Goal: Task Accomplishment & Management: Use online tool/utility

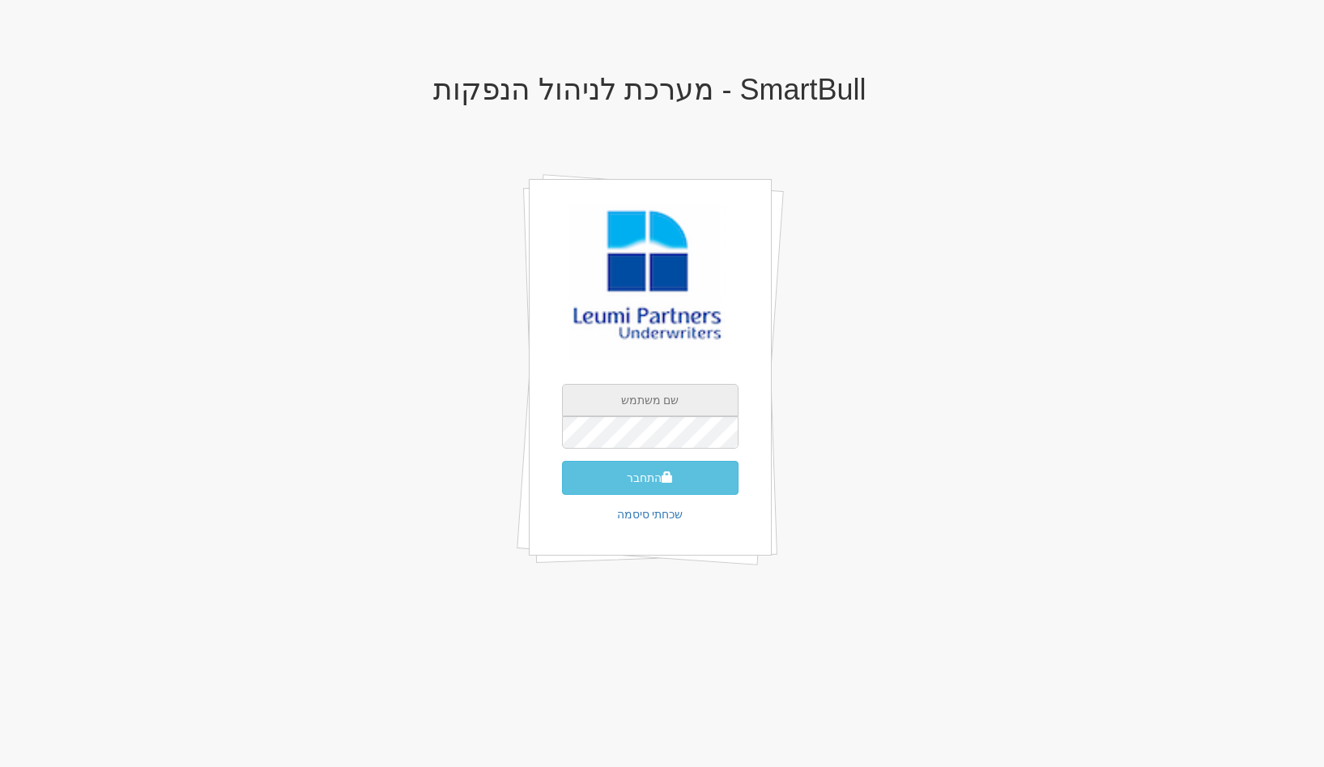
click at [669, 397] on input "text" at bounding box center [650, 400] width 177 height 32
type input "[EMAIL_ADDRESS][DOMAIN_NAME]"
click at [562, 461] on button "התחבר" at bounding box center [650, 478] width 177 height 34
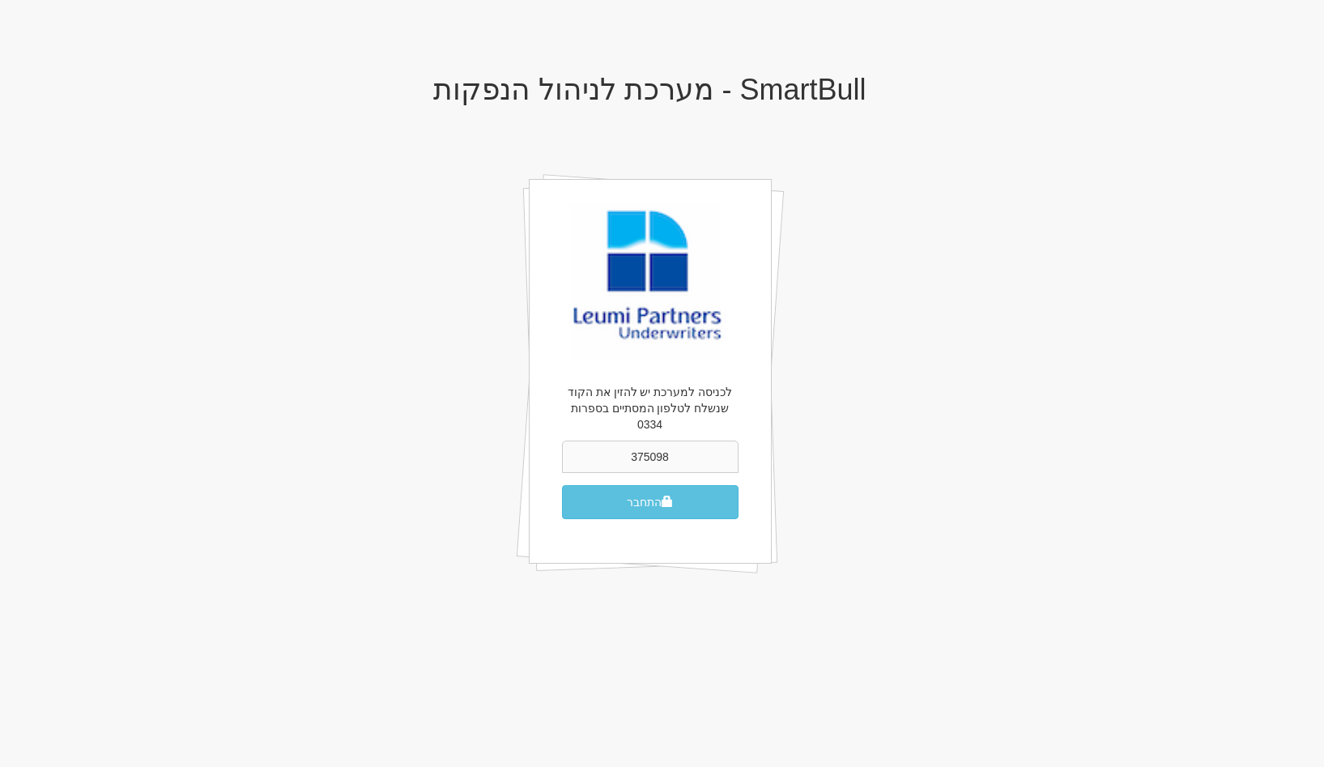
type input "375098"
click at [562, 485] on button "התחבר" at bounding box center [650, 502] width 177 height 34
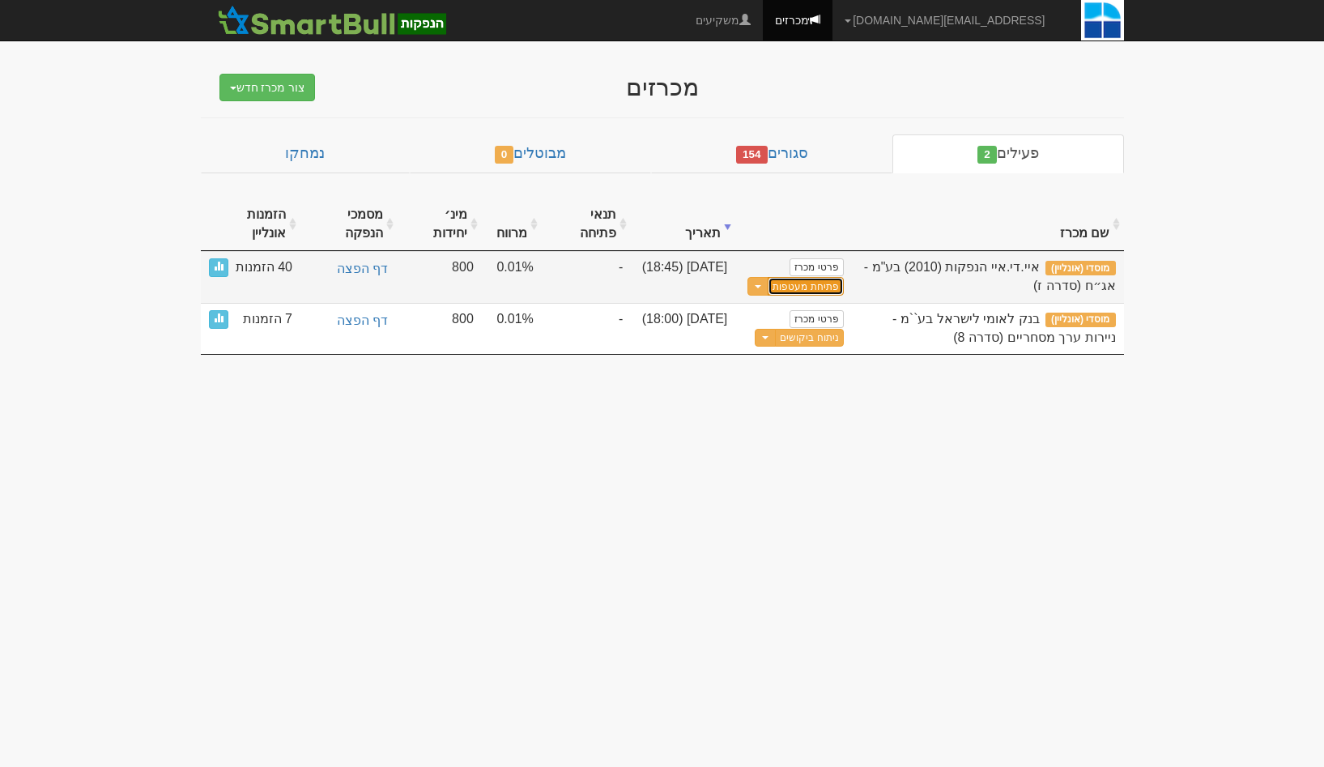
click at [789, 290] on button "פתיחת מעטפות" at bounding box center [805, 286] width 75 height 19
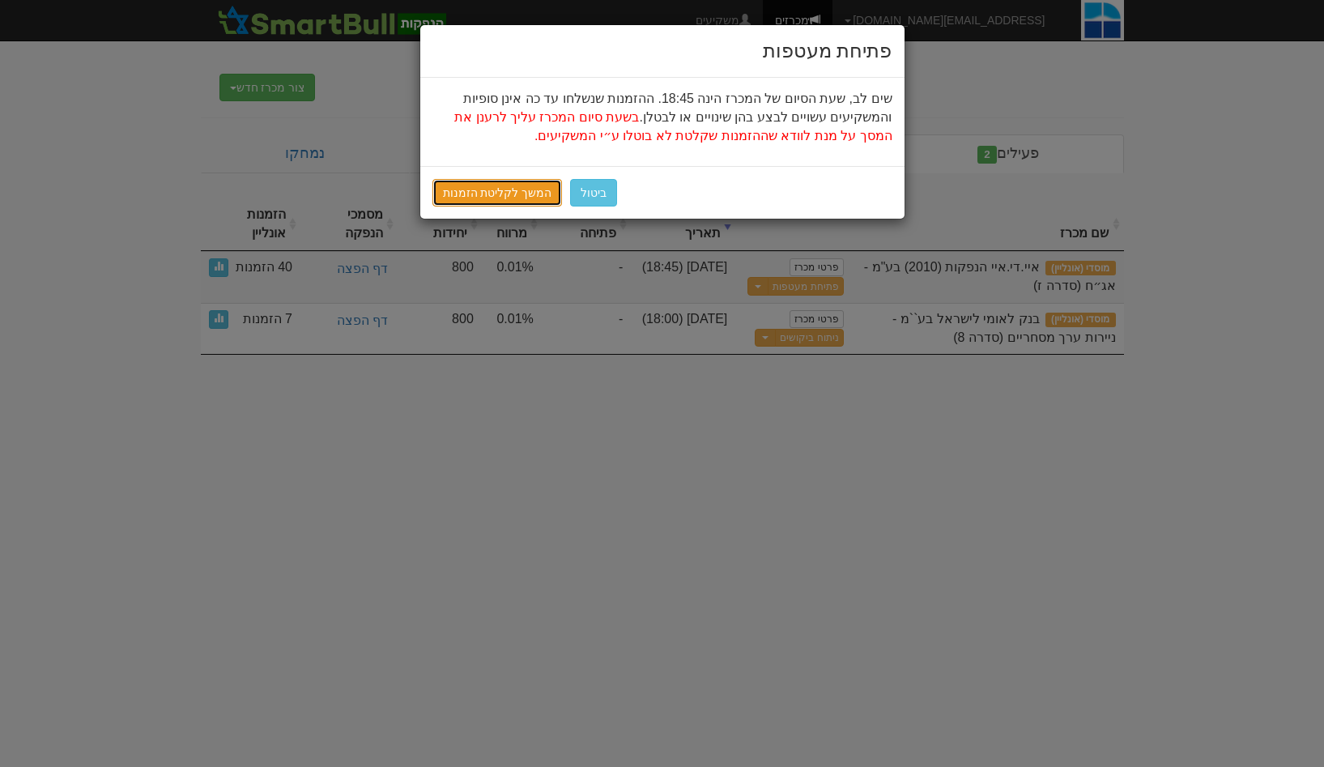
click at [498, 196] on link "המשך לקליטת הזמנות" at bounding box center [498, 193] width 130 height 28
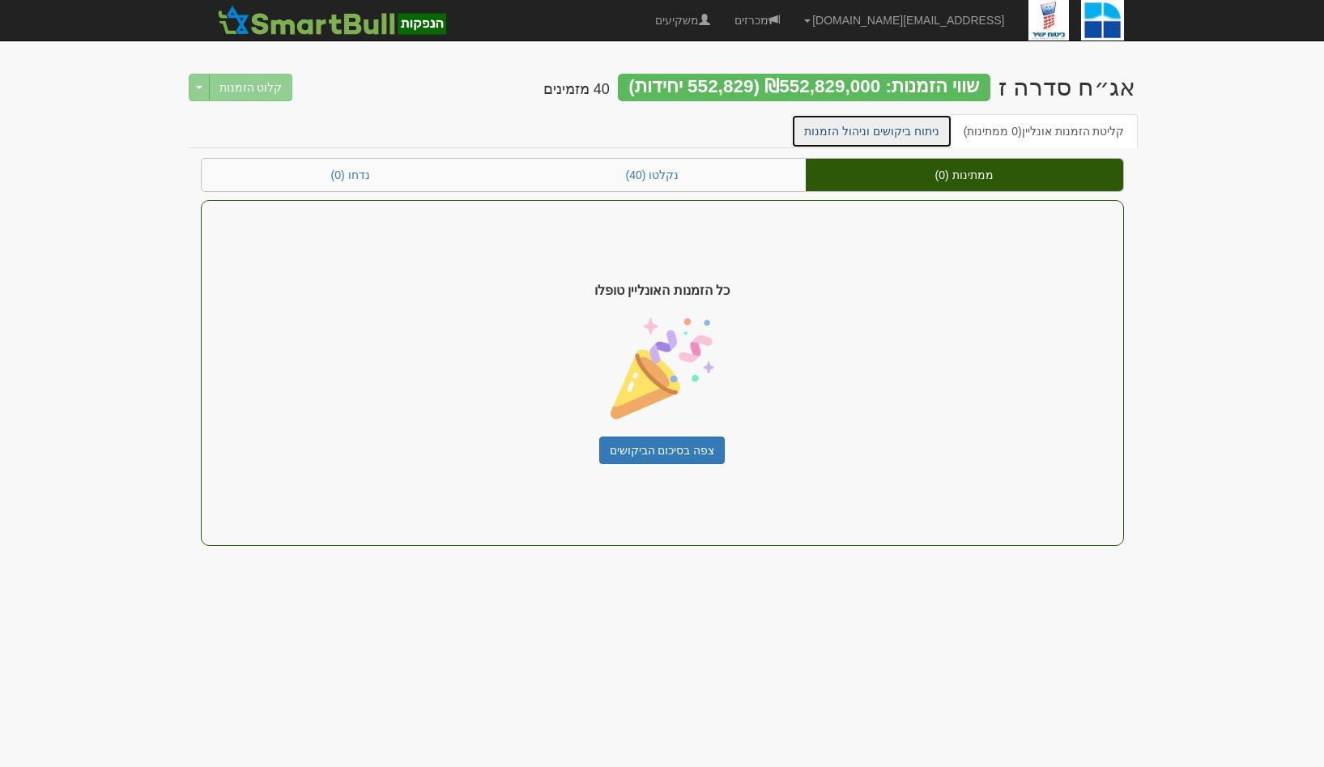
click at [927, 138] on link "ניתוח ביקושים וניהול הזמנות" at bounding box center [871, 131] width 161 height 34
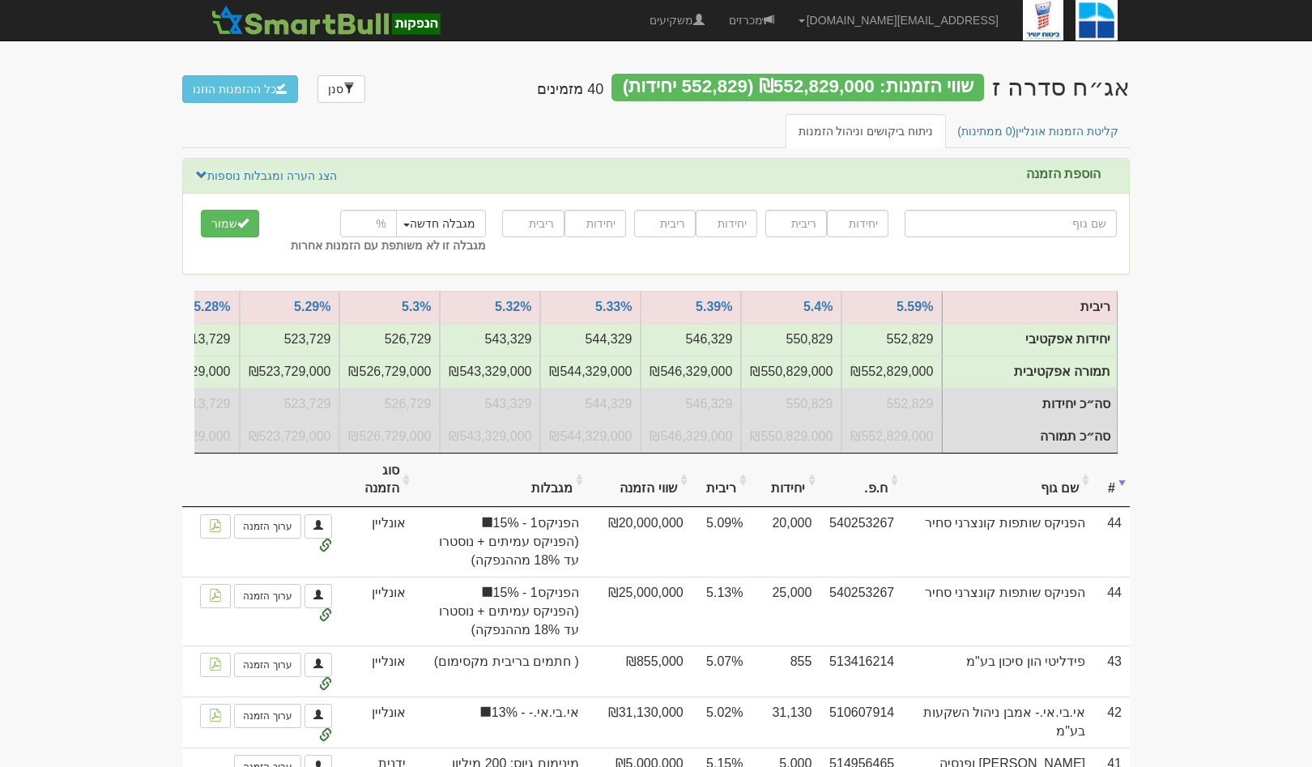
click at [1031, 496] on th "שם גוף" at bounding box center [997, 481] width 191 height 54
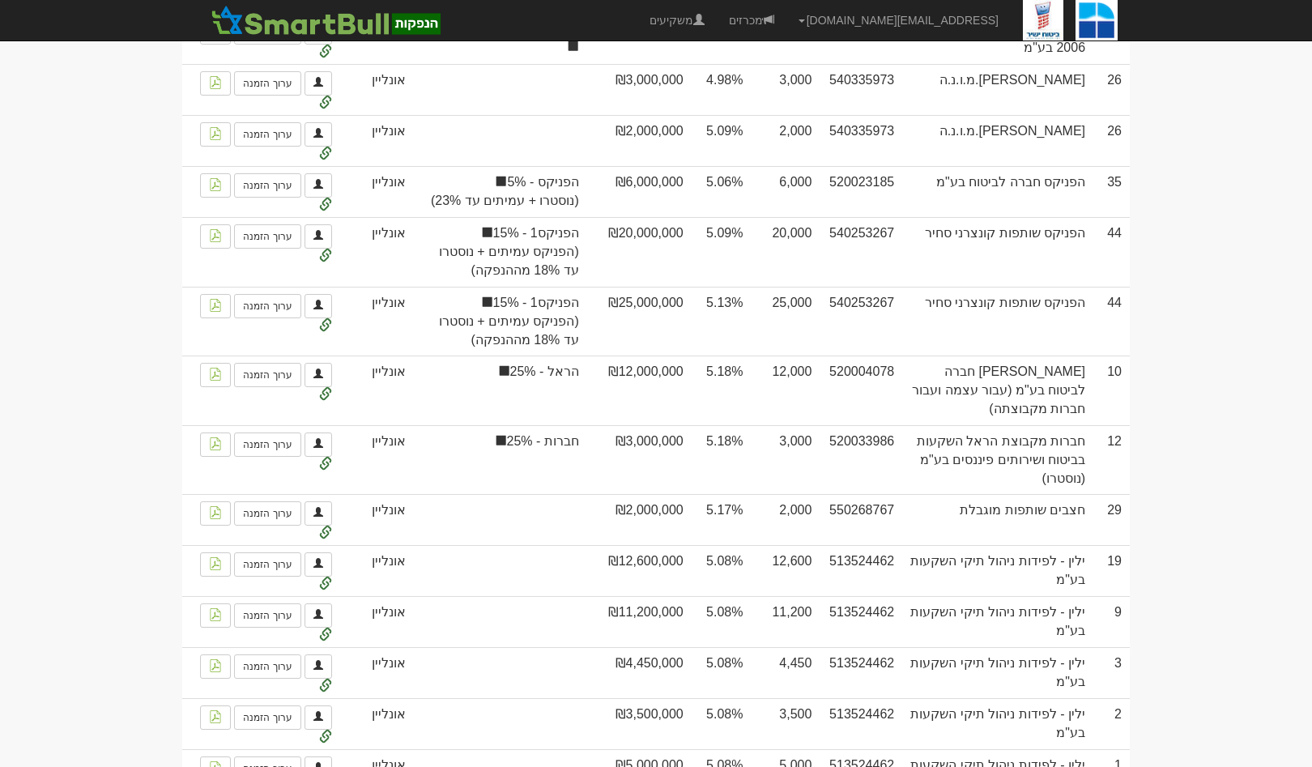
scroll to position [1862, 0]
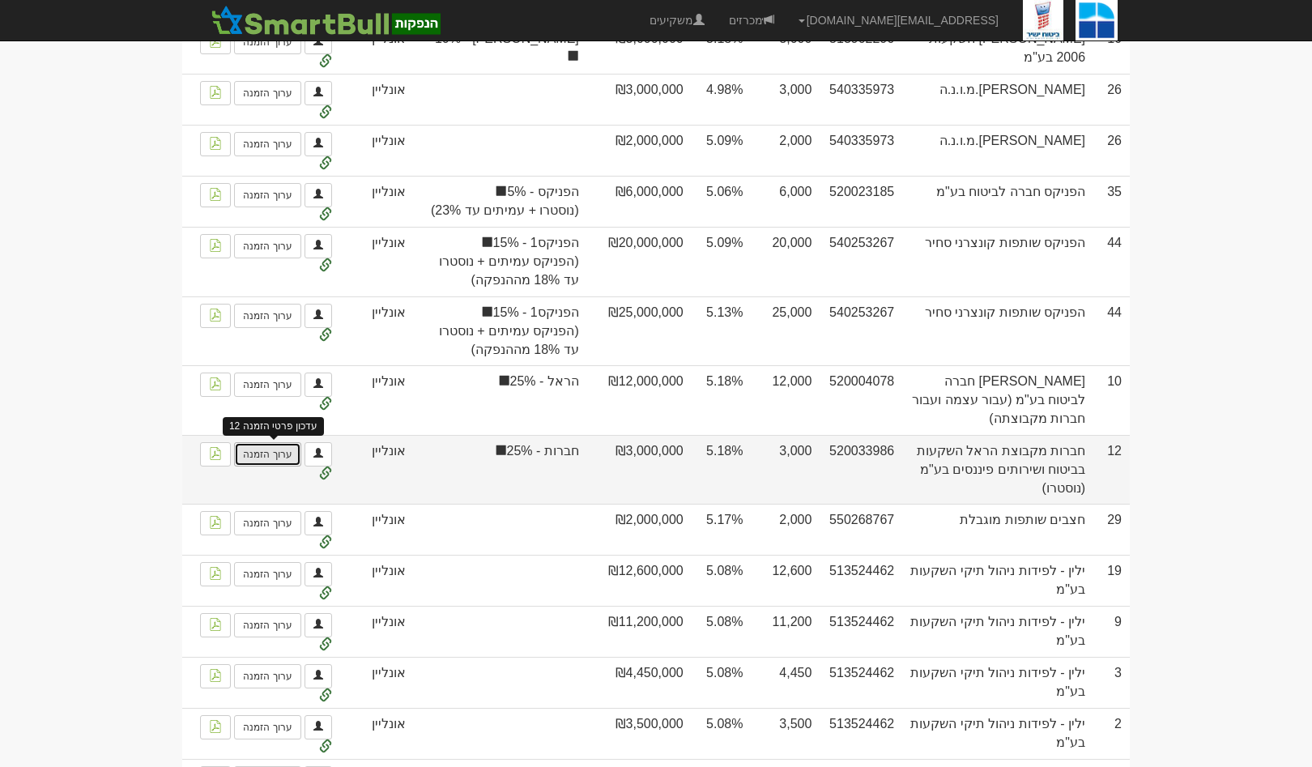
click at [270, 467] on link "ערוך הזמנה" at bounding box center [267, 454] width 66 height 24
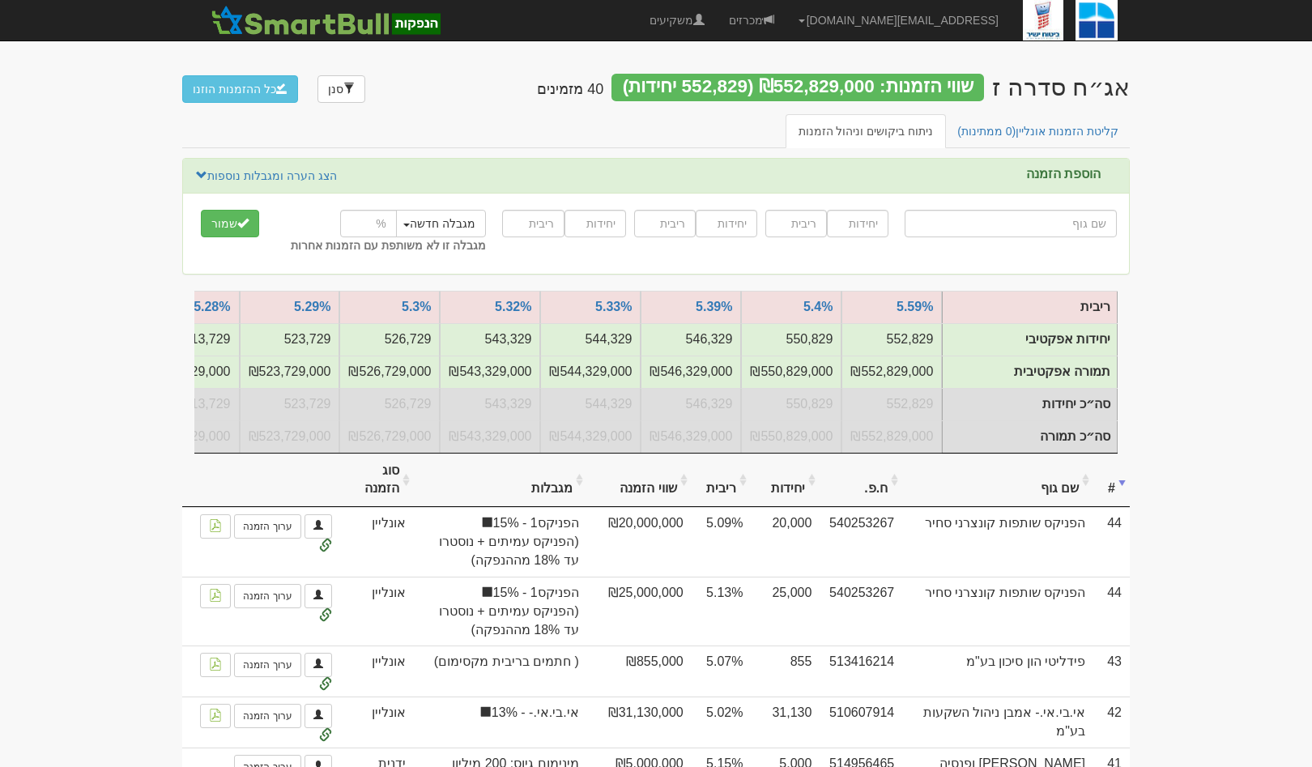
click at [1110, 507] on th "#" at bounding box center [1112, 481] width 36 height 54
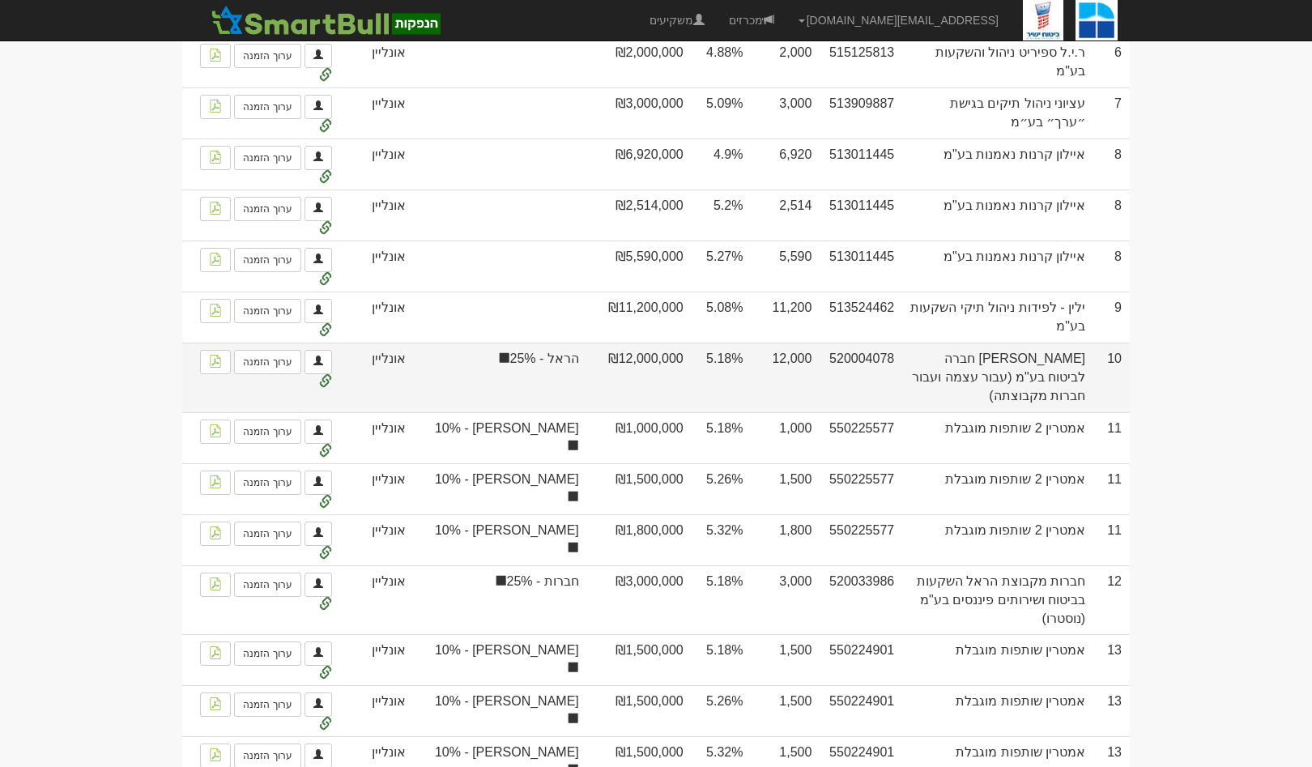
scroll to position [727, 0]
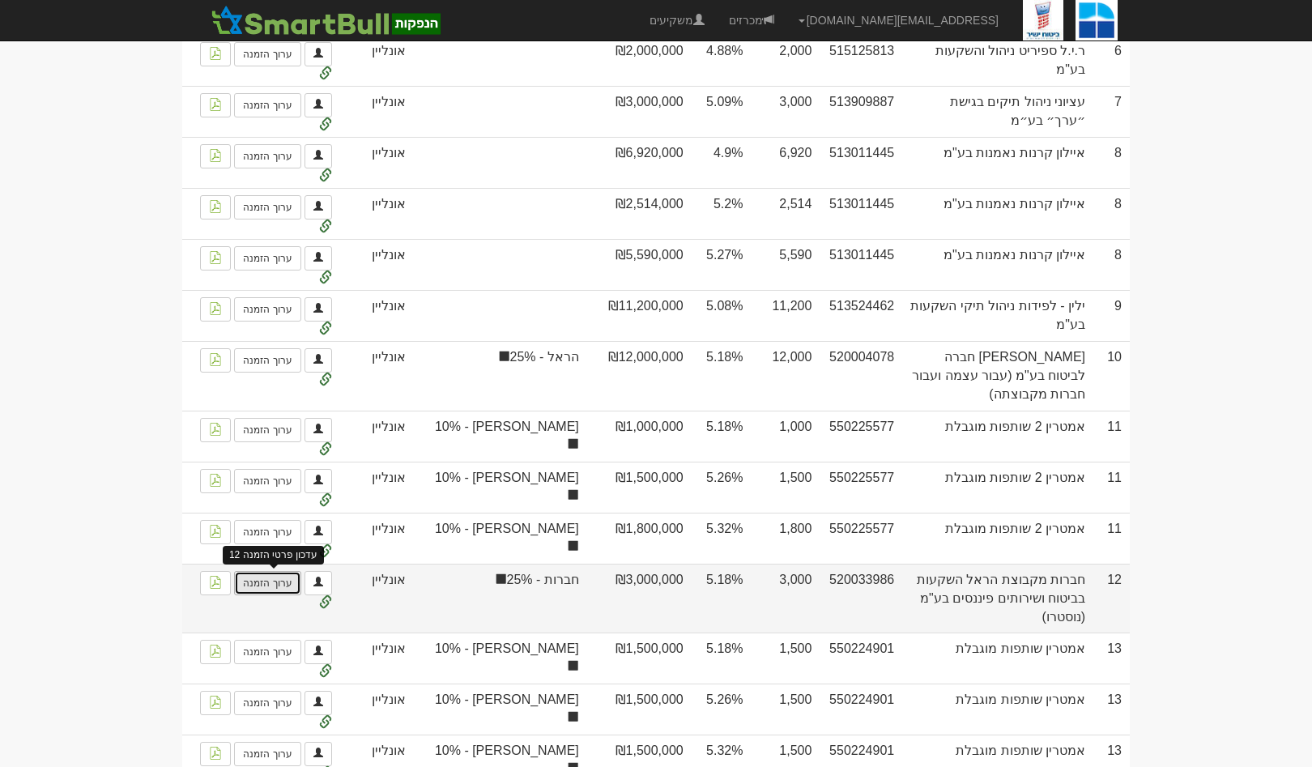
click at [283, 595] on link "ערוך הזמנה" at bounding box center [267, 583] width 66 height 24
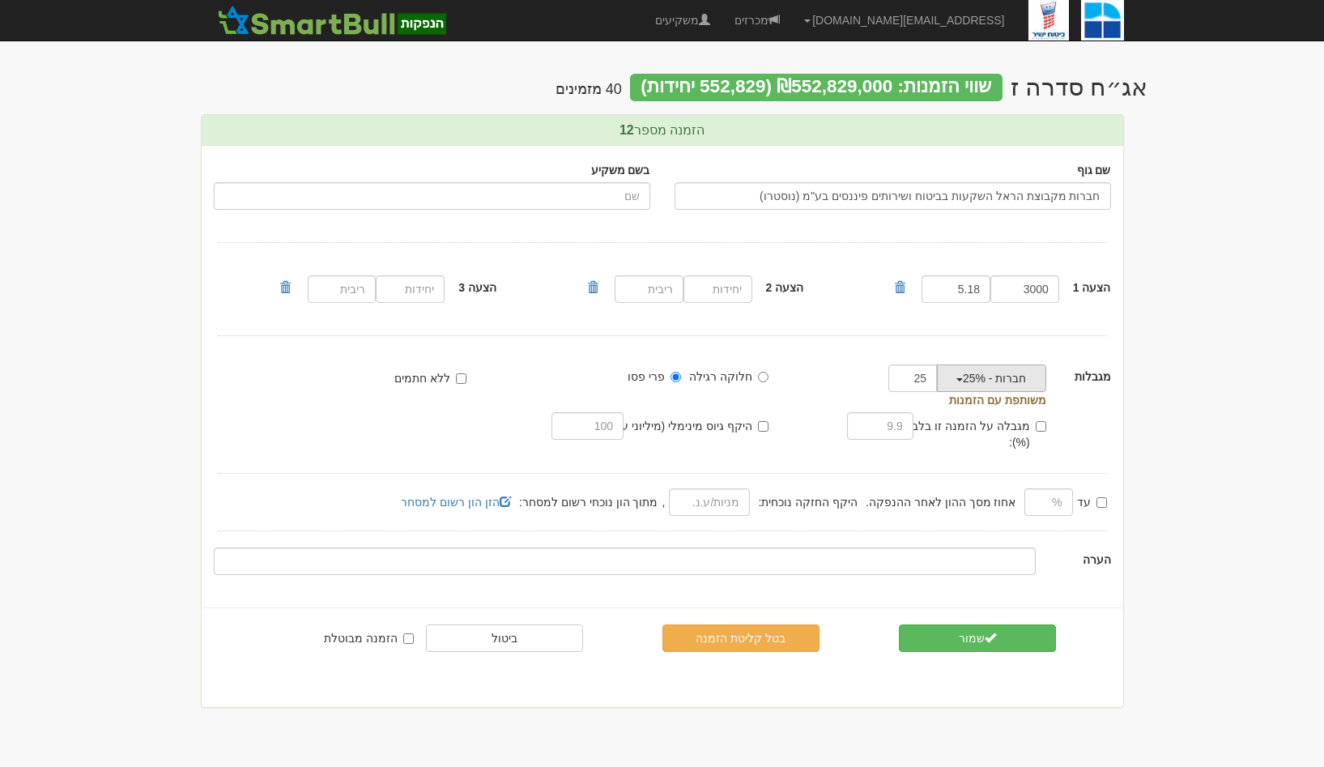
click at [977, 383] on button "חברות - 25%" at bounding box center [991, 379] width 109 height 28
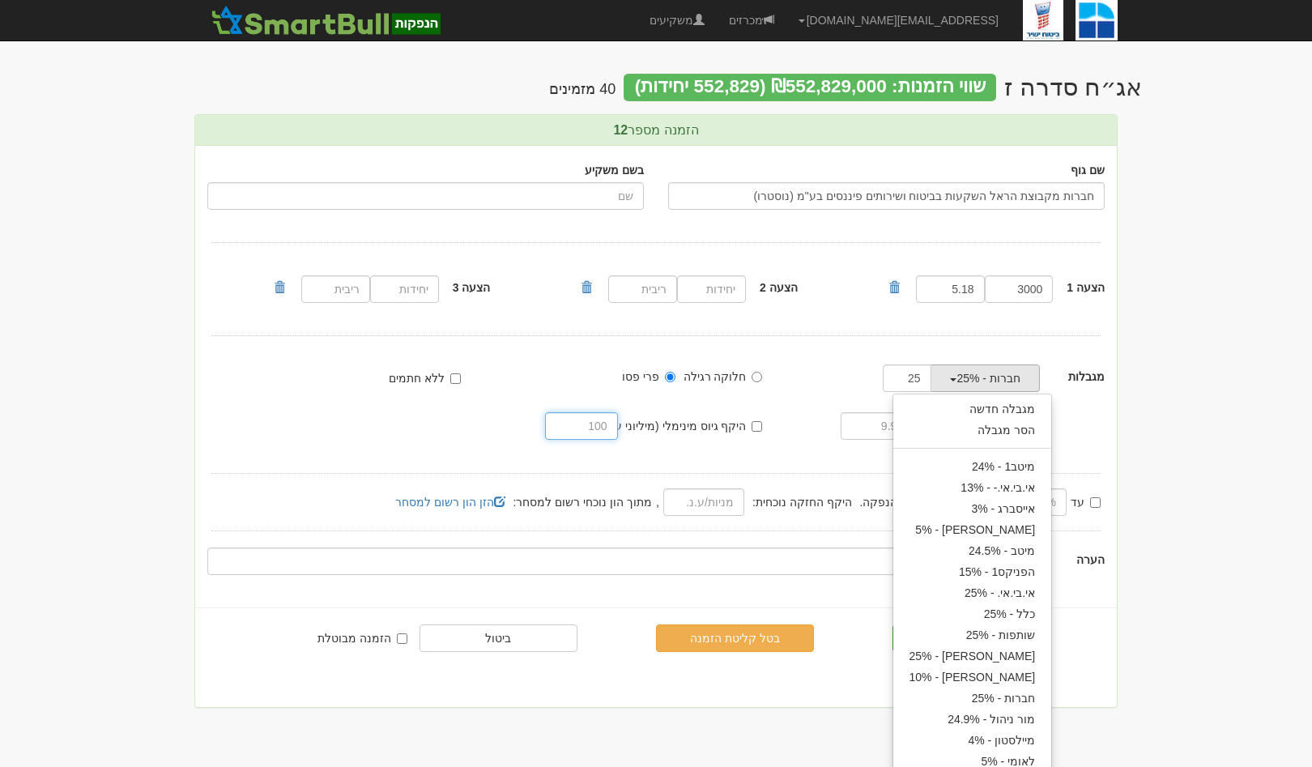
click at [1141, 444] on body "[EMAIL_ADDRESS][DOMAIN_NAME] הגדרות חשבונות הנפקה תבניות הודעות קיבול" at bounding box center [656, 383] width 1312 height 767
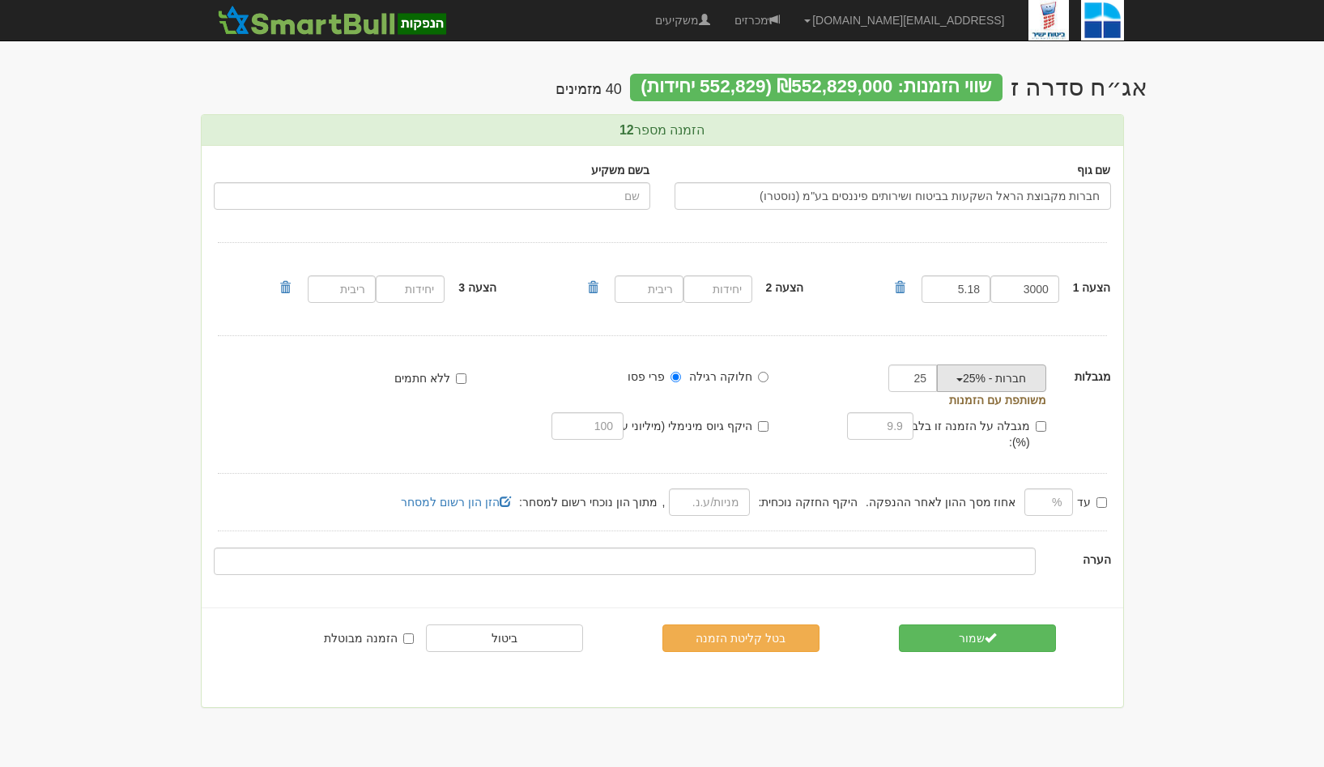
click at [985, 371] on button "חברות - 25%" at bounding box center [991, 379] width 109 height 28
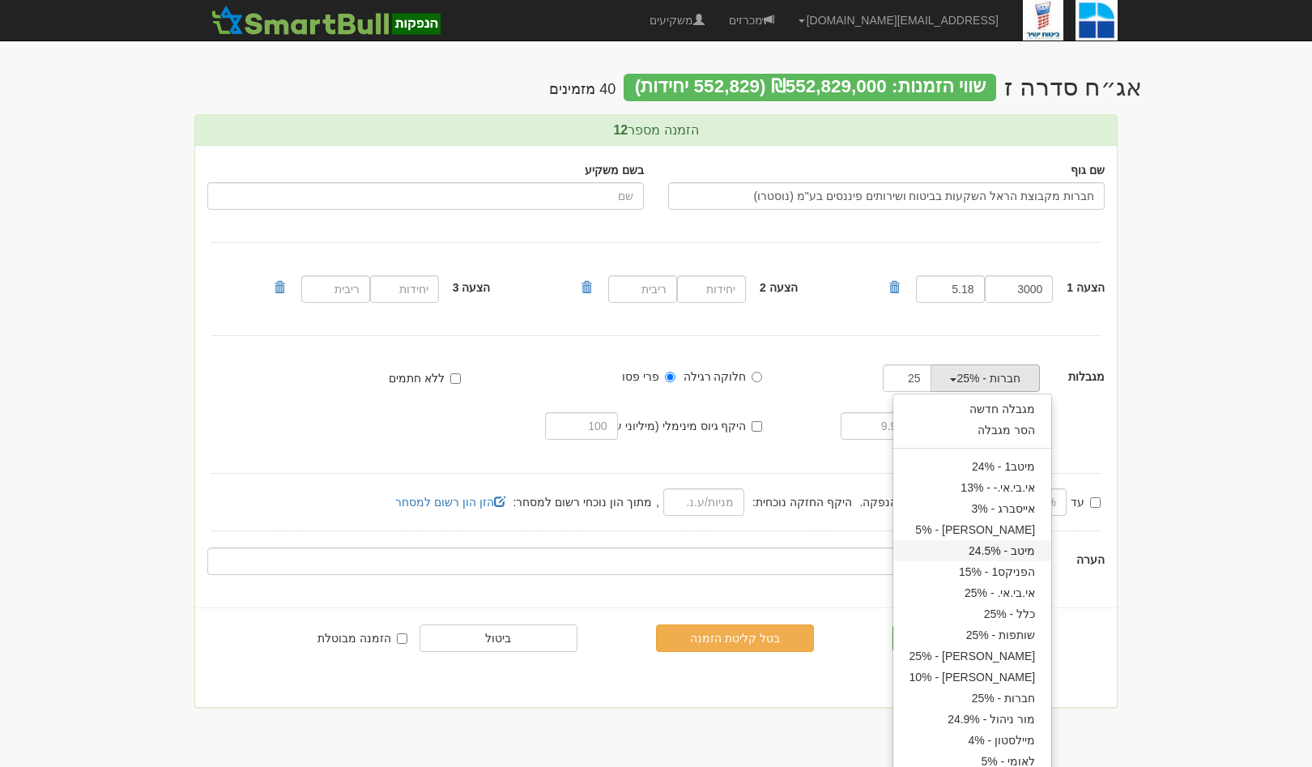
scroll to position [10, 0]
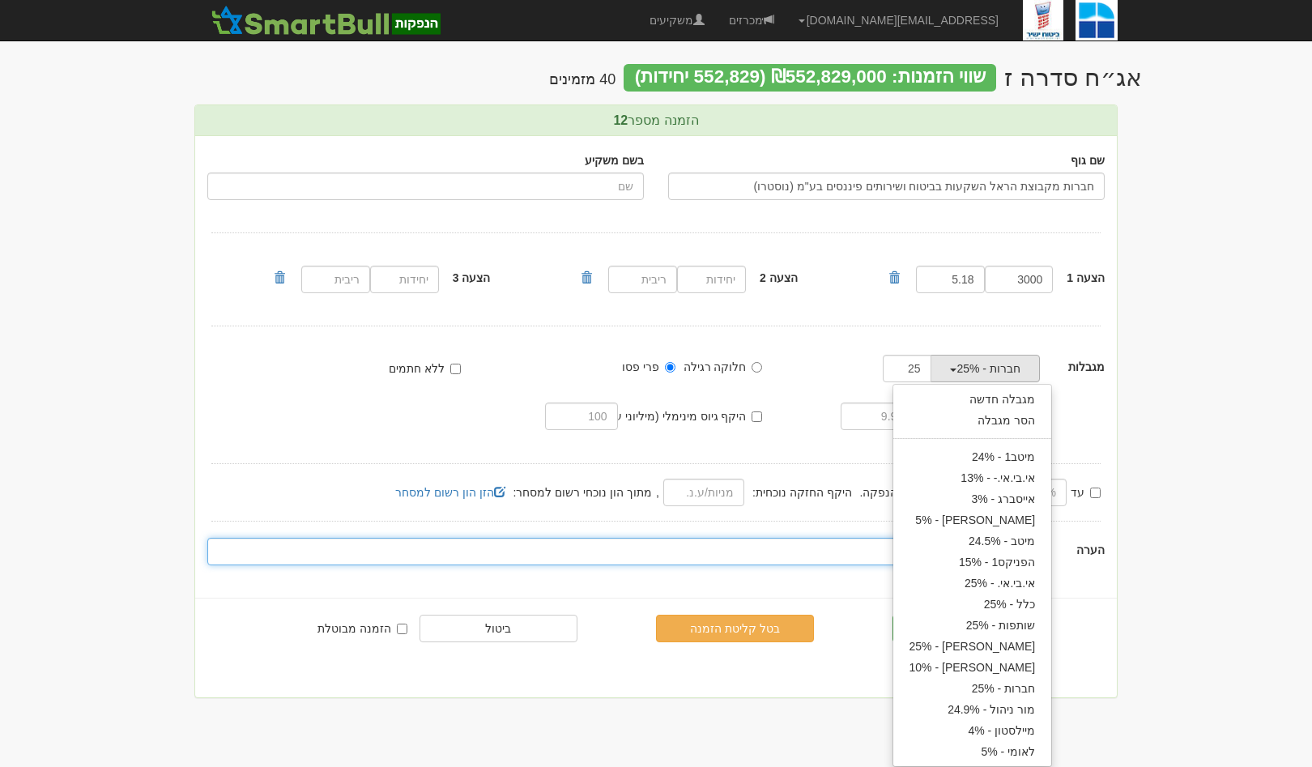
click at [1157, 560] on body "gal@smartbull.co.il הגדרות חשבונות הנפקה תבניות הודעות קיבול" at bounding box center [656, 373] width 1312 height 767
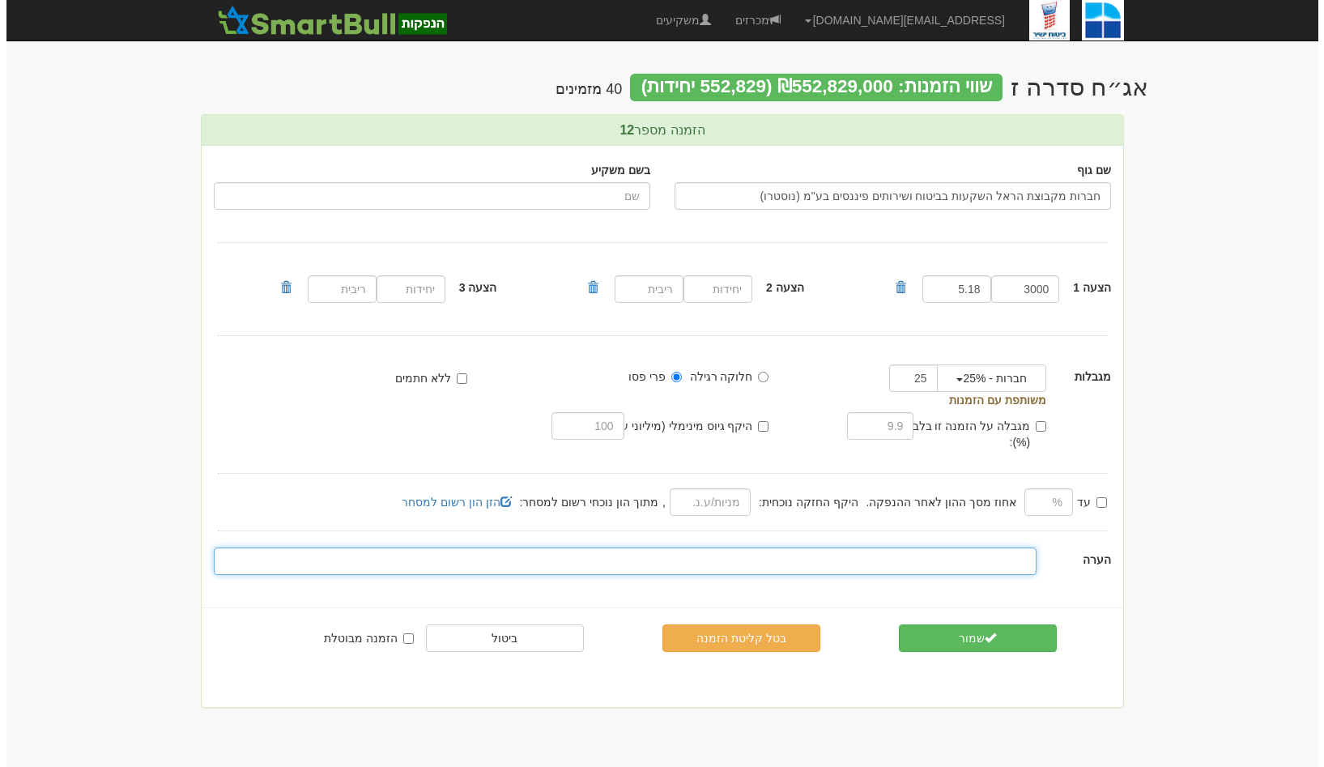
scroll to position [0, 0]
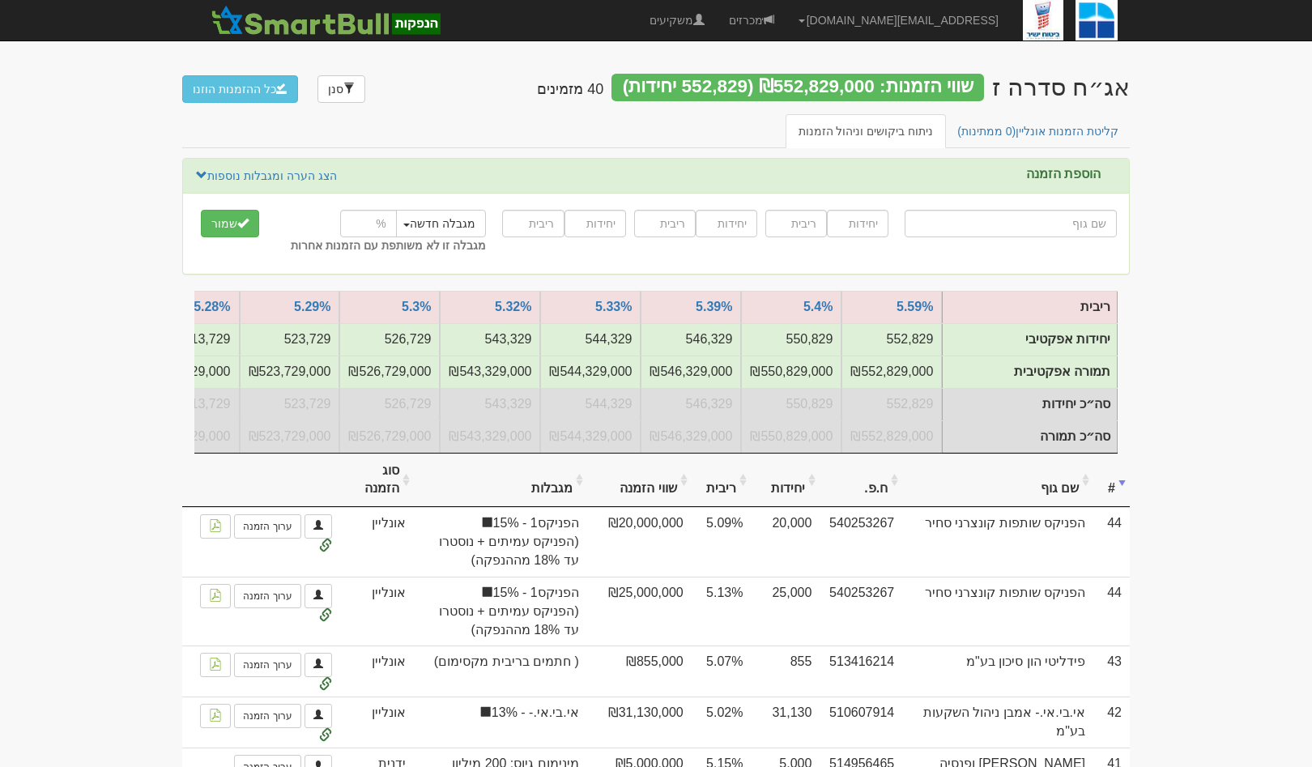
click at [1060, 505] on th "שם גוף" at bounding box center [997, 481] width 191 height 54
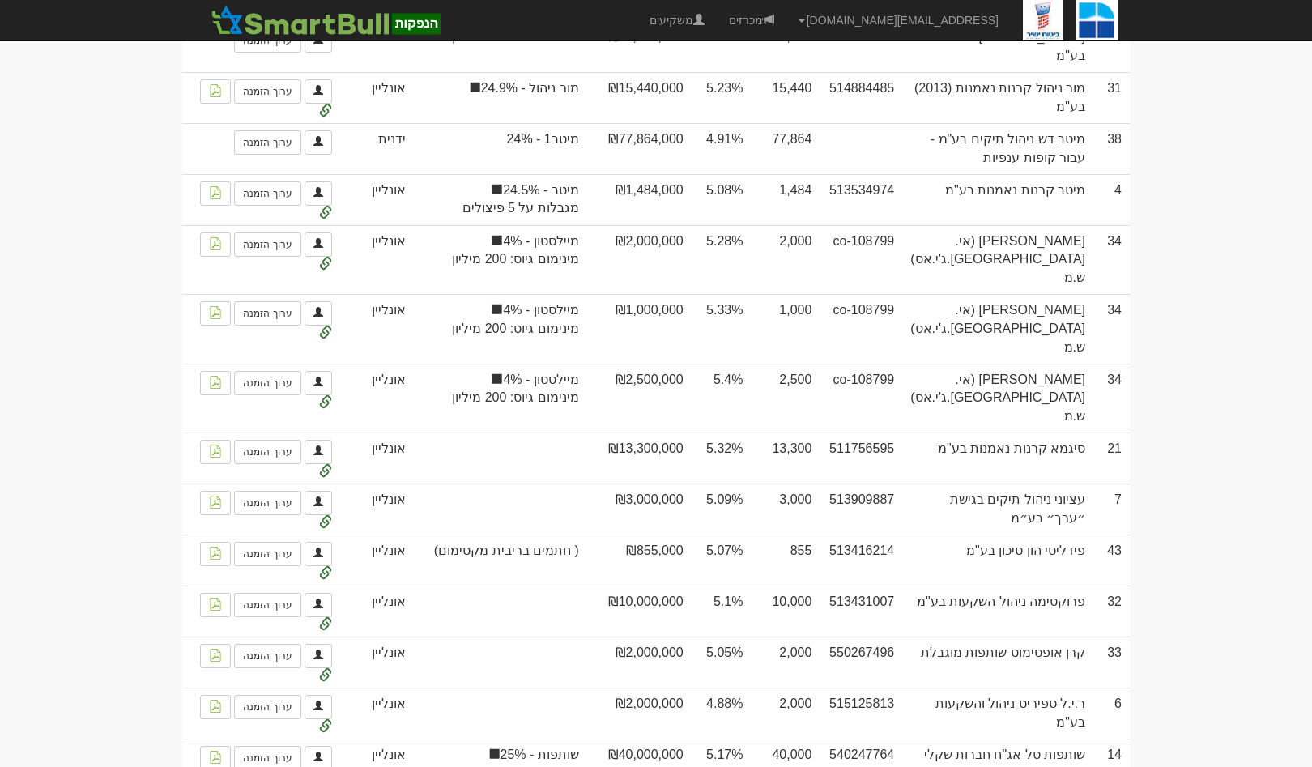
scroll to position [3061, 0]
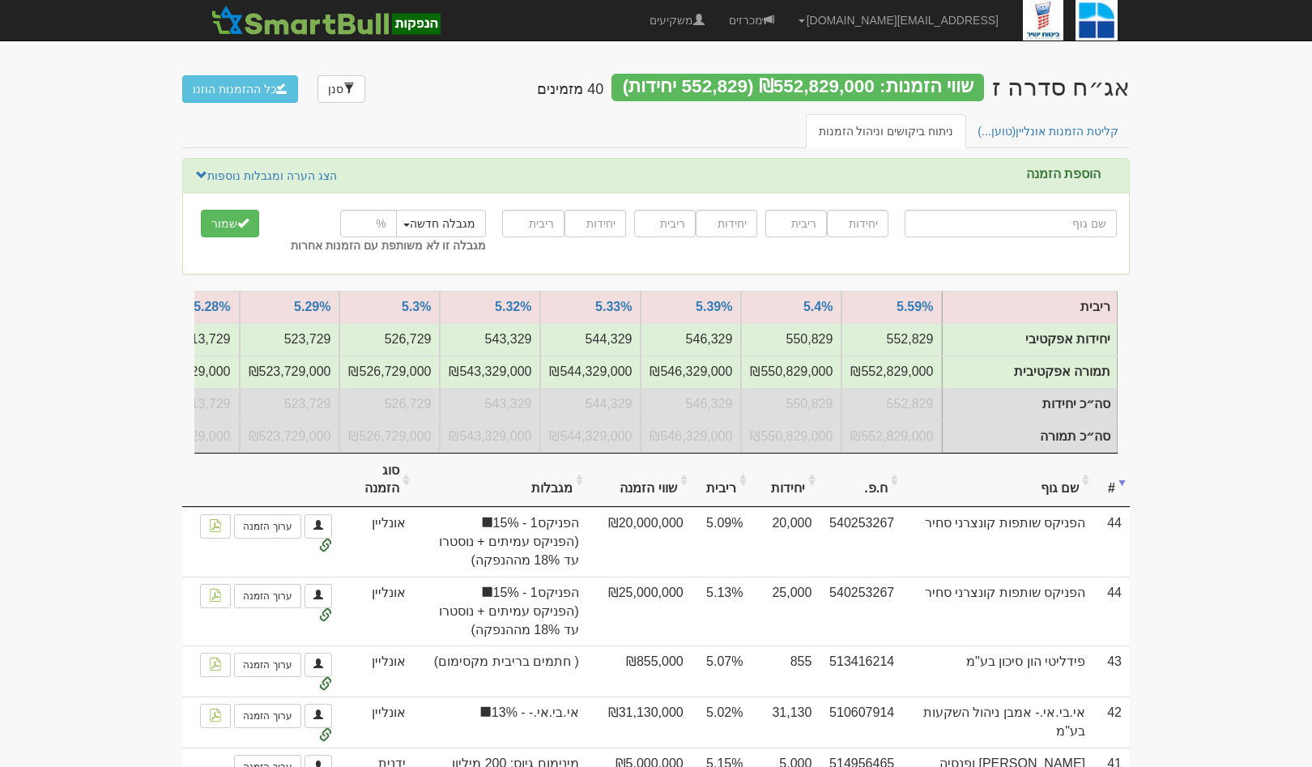
click at [541, 697] on td "( חתמים בריבית מקסימום)" at bounding box center [500, 671] width 173 height 51
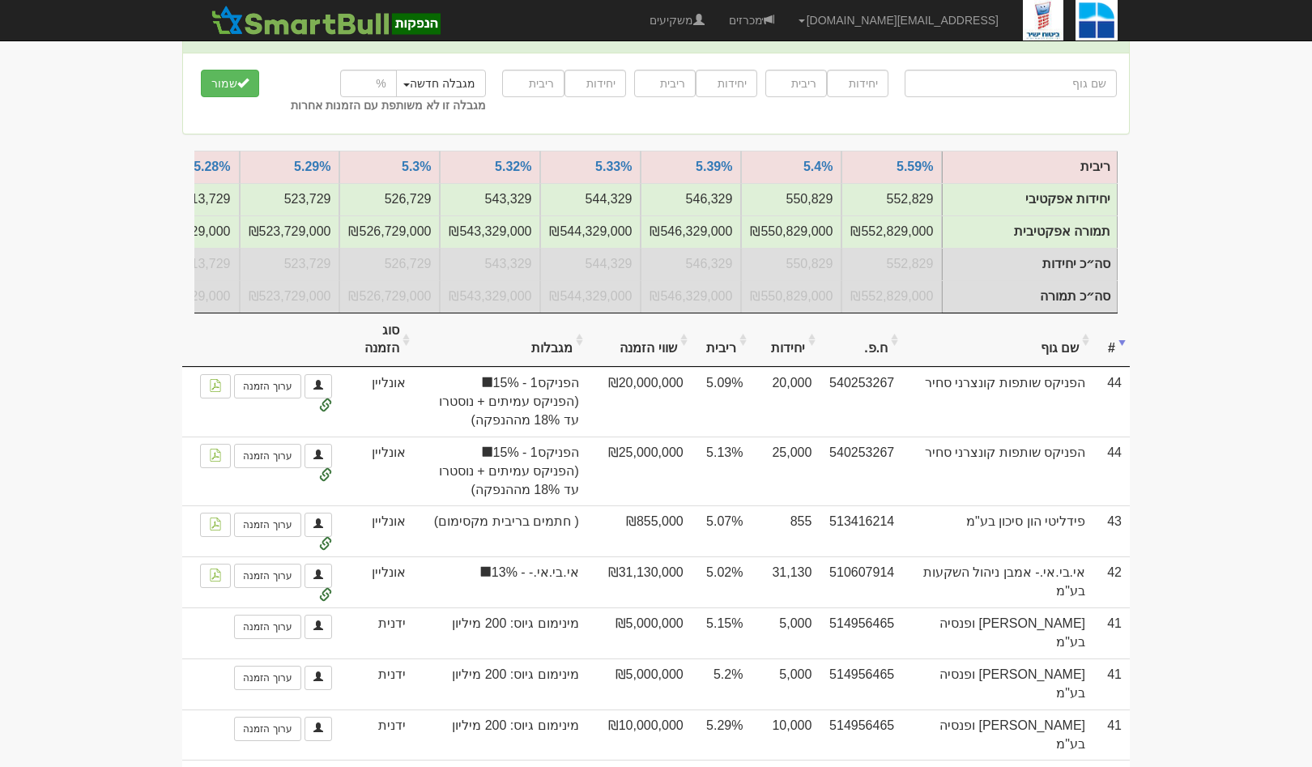
scroll to position [122, 0]
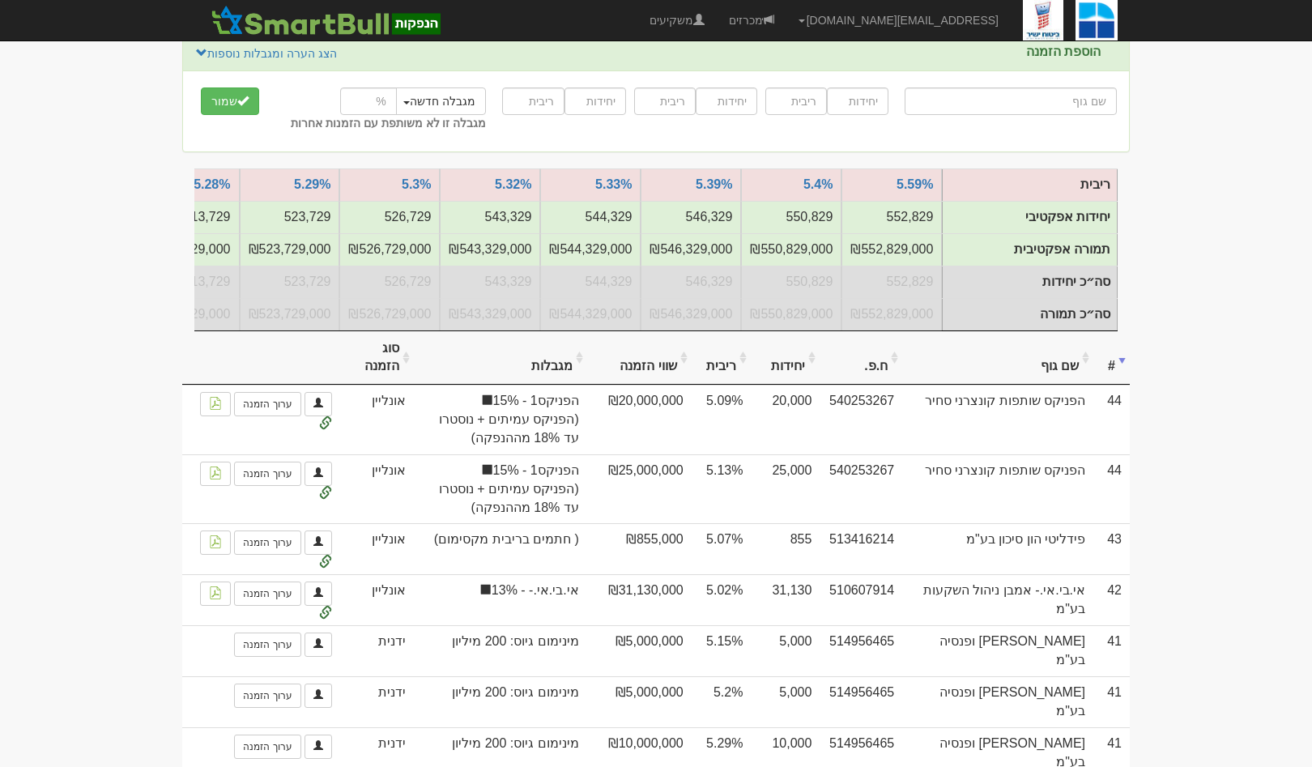
click at [1054, 385] on th "שם גוף" at bounding box center [997, 358] width 191 height 54
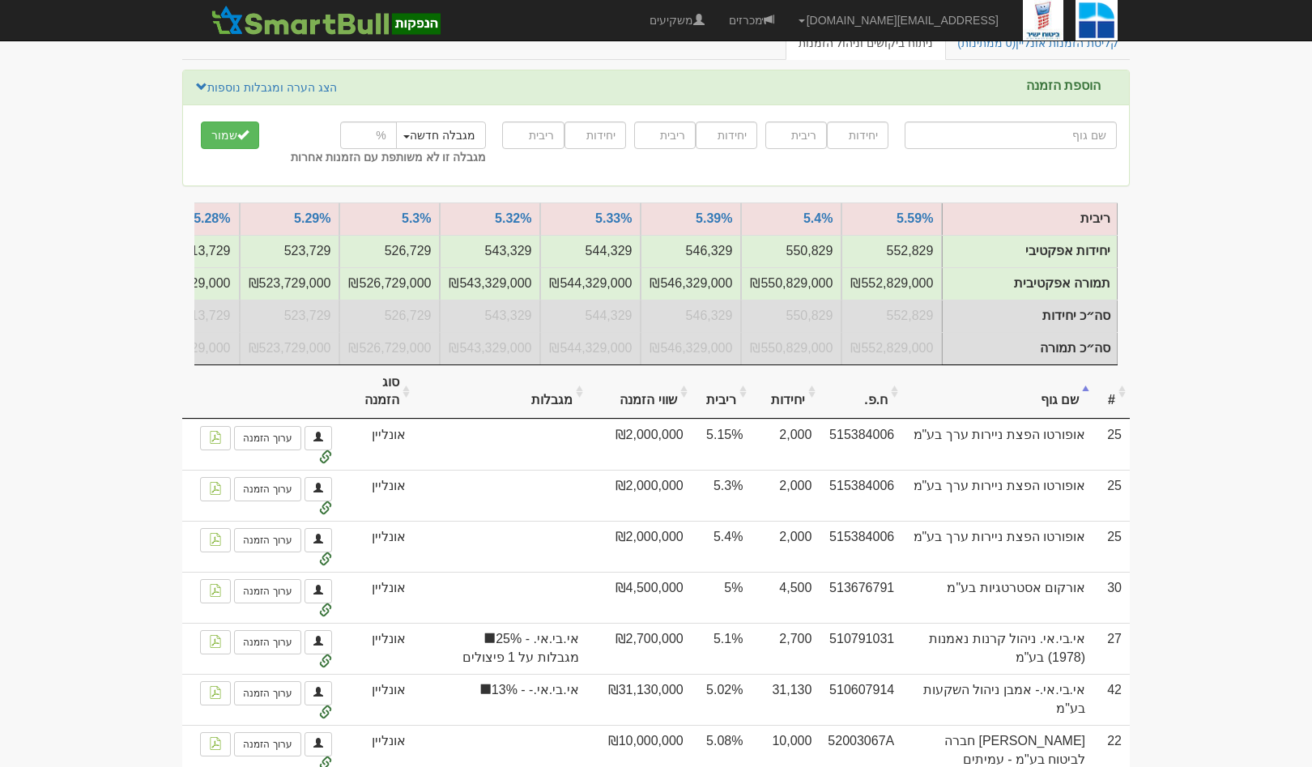
scroll to position [0, 0]
